Goal: Find specific page/section: Find specific page/section

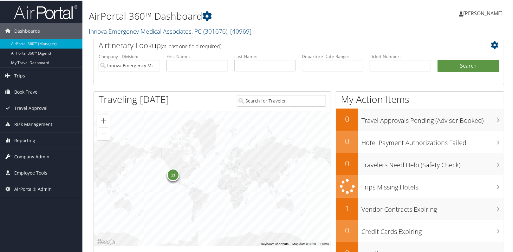
click at [48, 158] on span "Company Admin" at bounding box center [31, 156] width 35 height 16
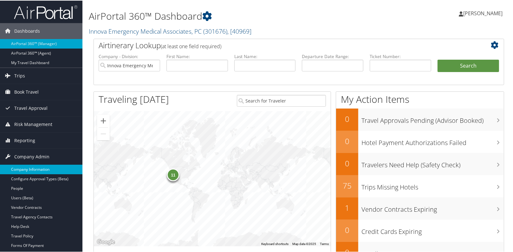
click at [40, 171] on link "Company Information" at bounding box center [41, 169] width 82 height 10
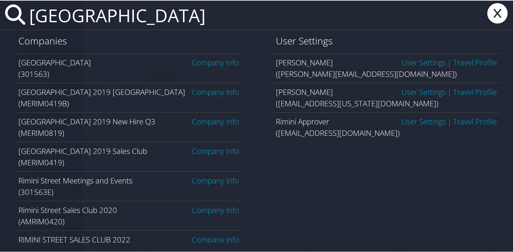
type input "rimini"
click at [218, 61] on link "Company Info" at bounding box center [215, 61] width 47 height 10
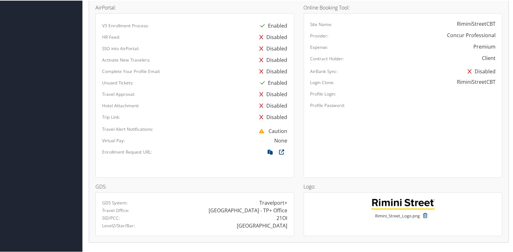
scroll to position [465, 0]
